Goal: Task Accomplishment & Management: Manage account settings

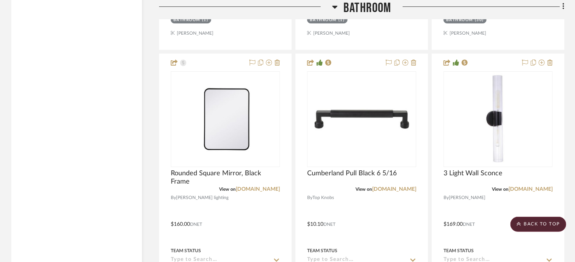
scroll to position [1064, 0]
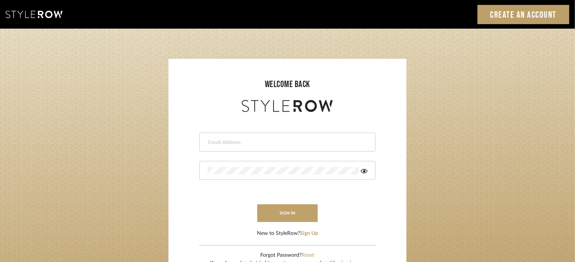
click at [236, 143] on input "email" at bounding box center [286, 143] width 158 height 8
type input "[PERSON_NAME][EMAIL_ADDRESS][DOMAIN_NAME]"
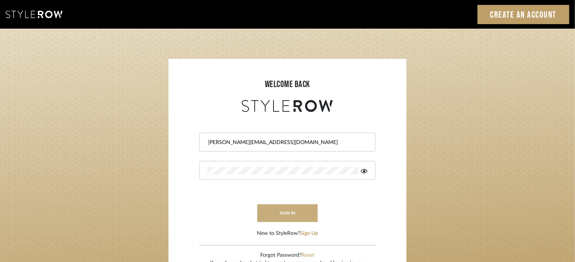
click at [290, 216] on button "sign in" at bounding box center [287, 214] width 60 height 18
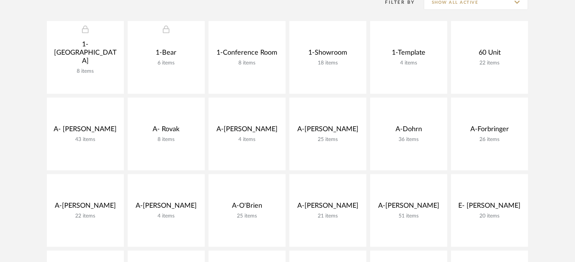
scroll to position [166, 0]
